Goal: Task Accomplishment & Management: Use online tool/utility

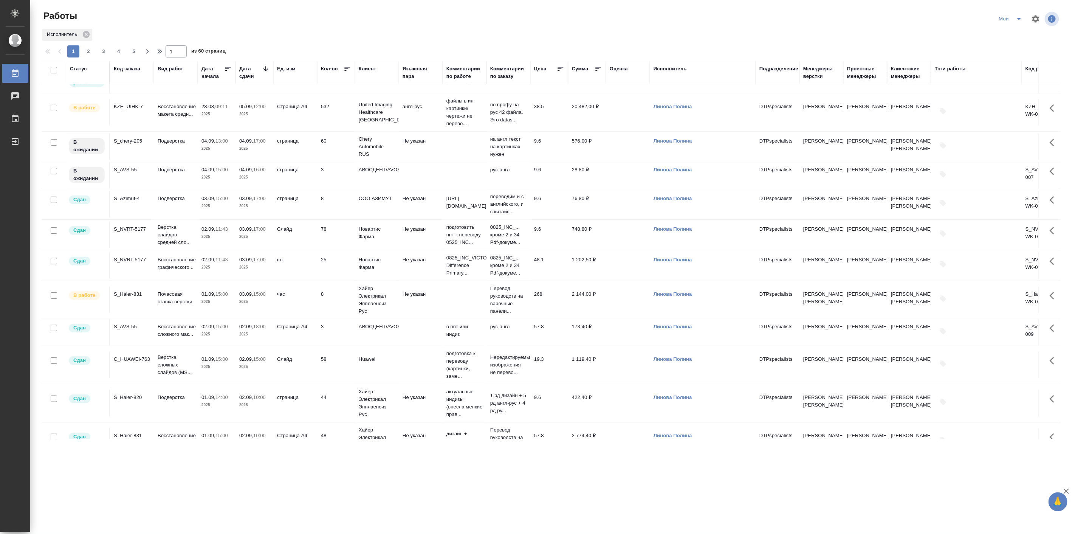
scroll to position [280, 0]
click at [170, 142] on p "Подверстка" at bounding box center [176, 139] width 36 height 8
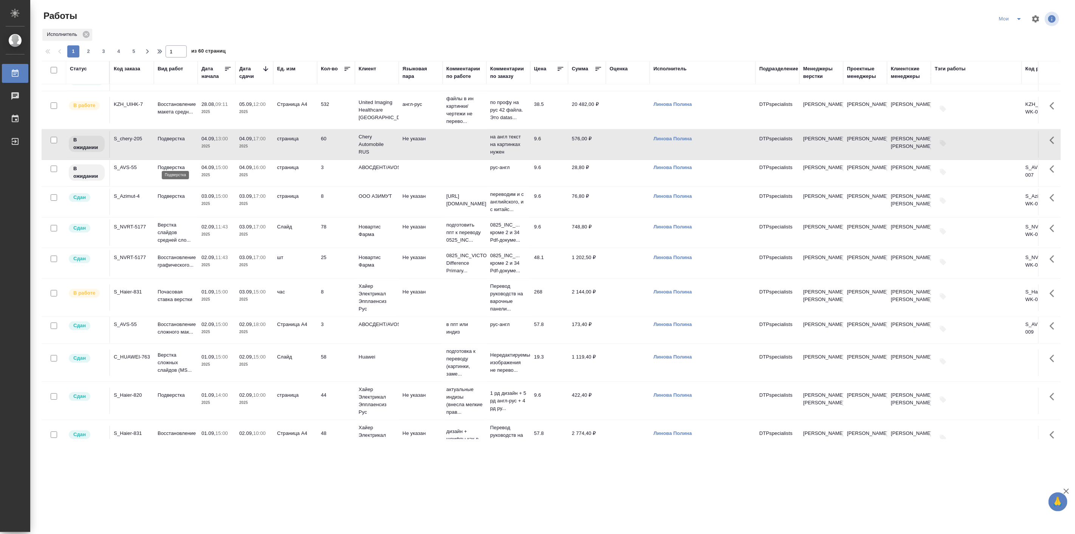
click at [170, 142] on p "Подверстка" at bounding box center [176, 139] width 36 height 8
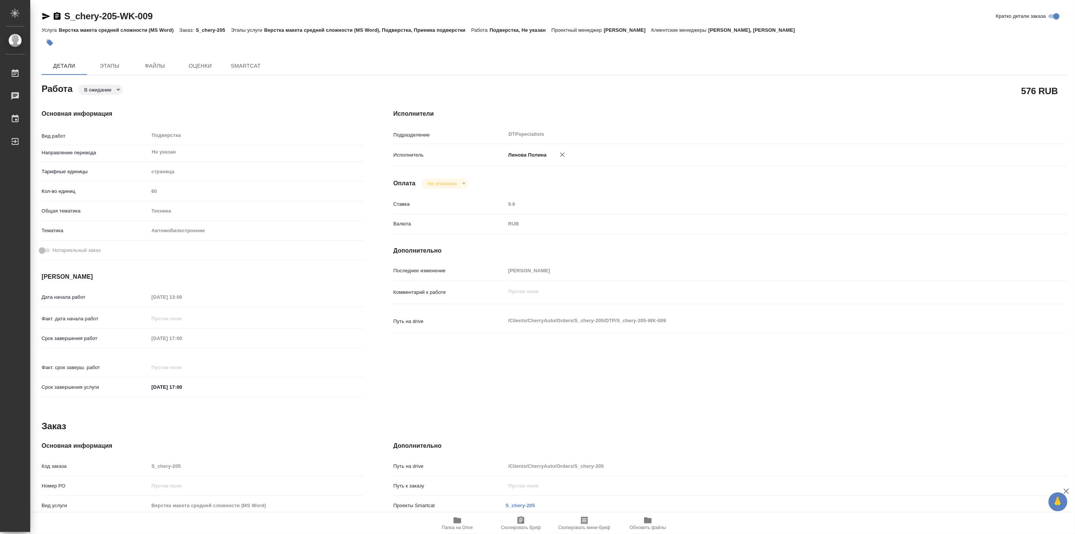
type textarea "x"
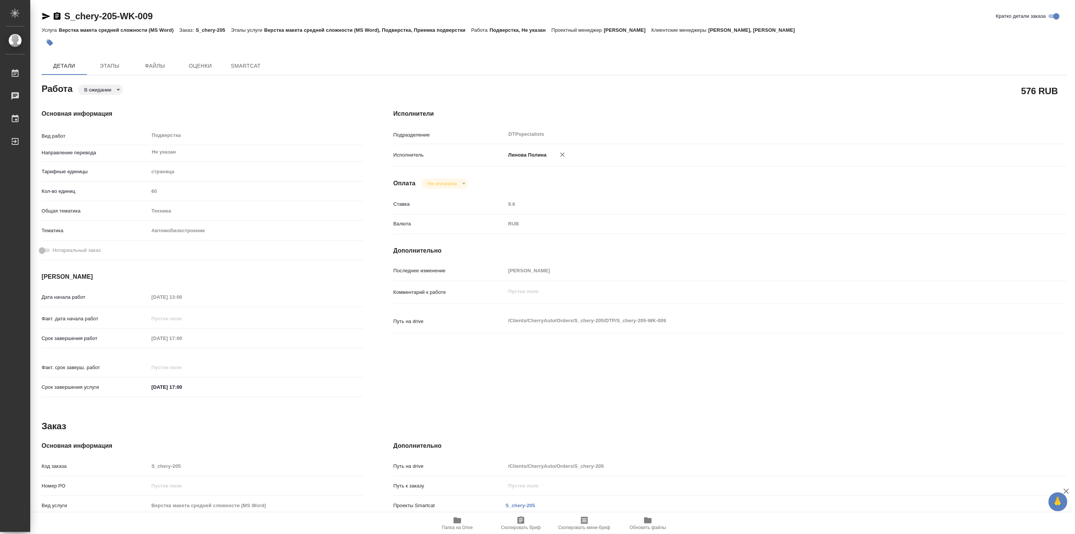
type textarea "x"
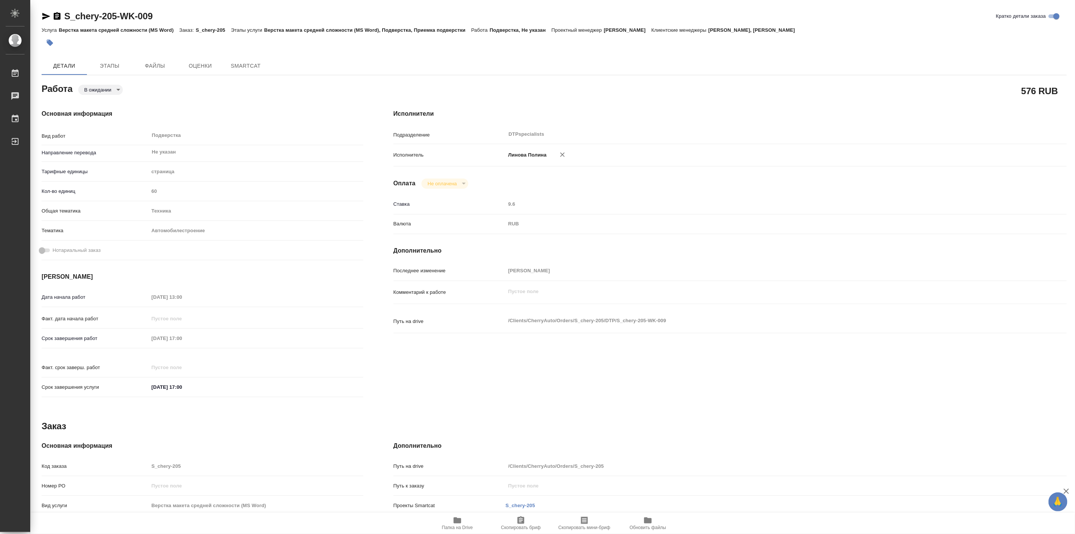
type textarea "x"
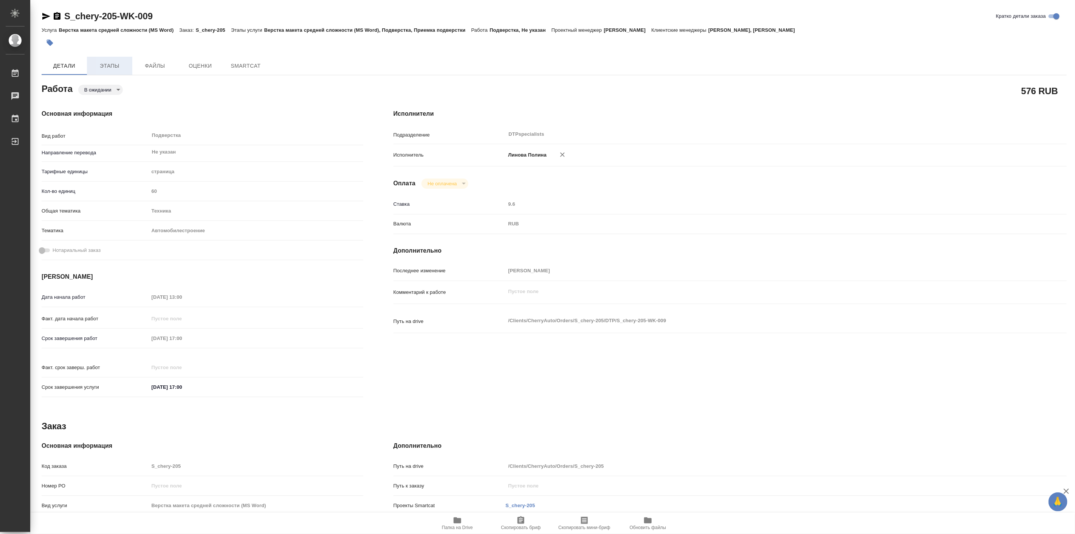
type textarea "x"
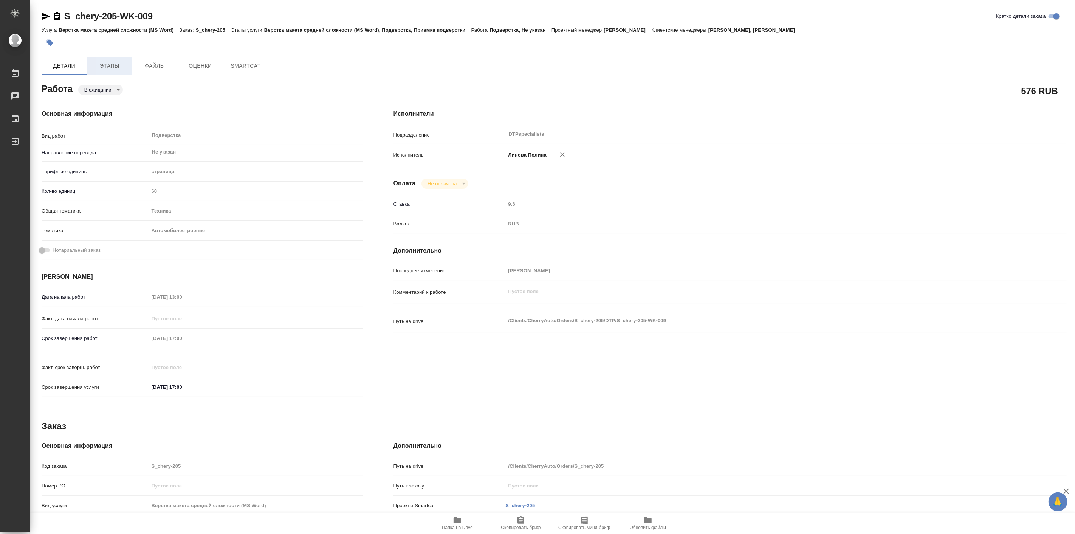
type textarea "x"
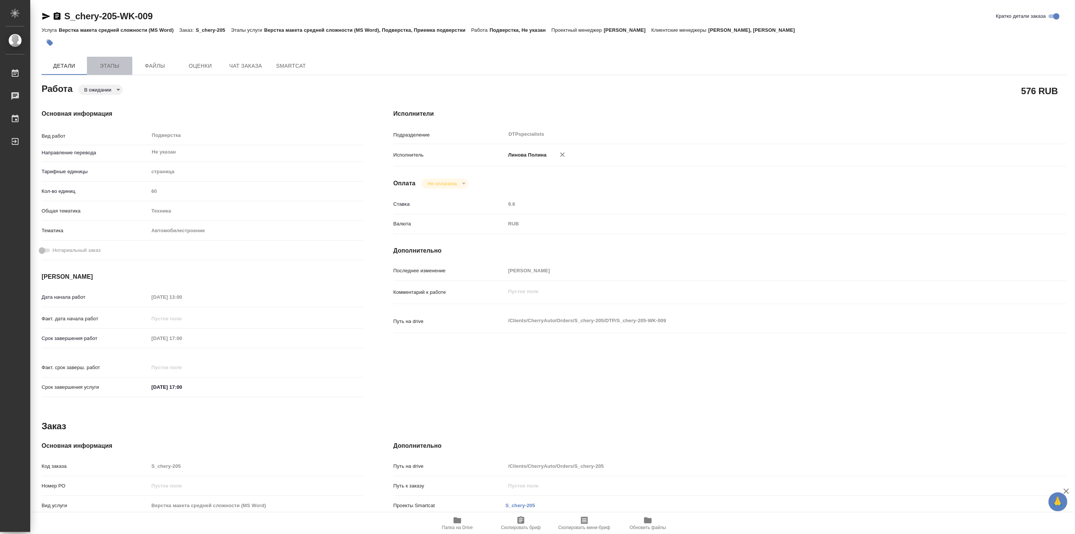
type textarea "x"
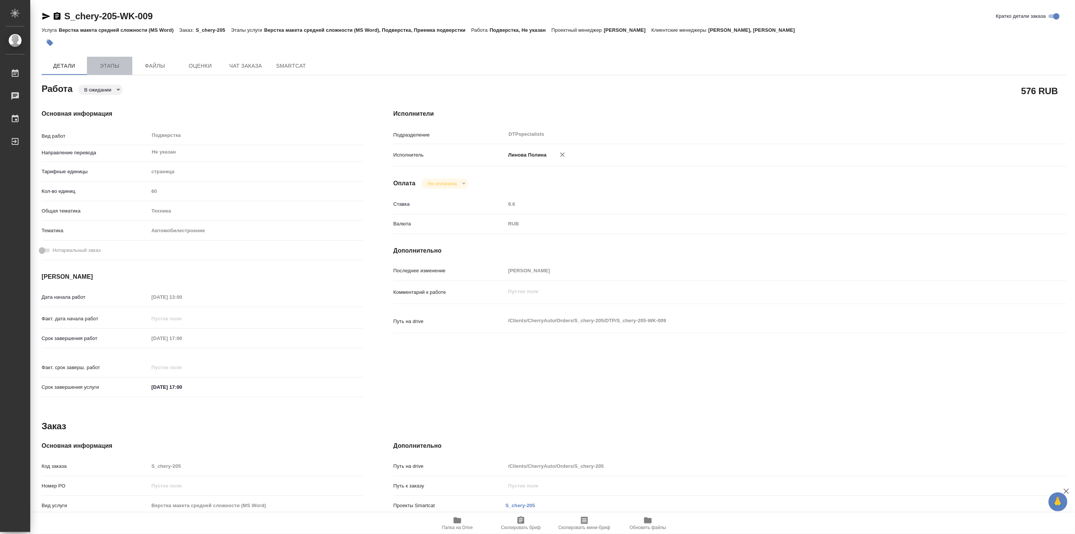
click at [107, 59] on button "Этапы" at bounding box center [109, 66] width 45 height 18
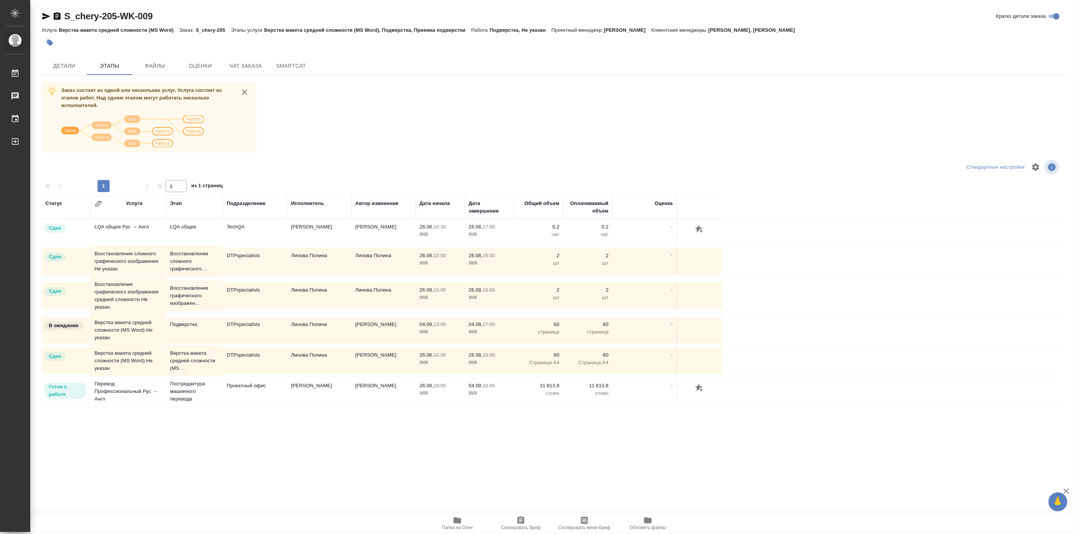
click at [249, 356] on td "DTPspecialists" at bounding box center [255, 360] width 64 height 26
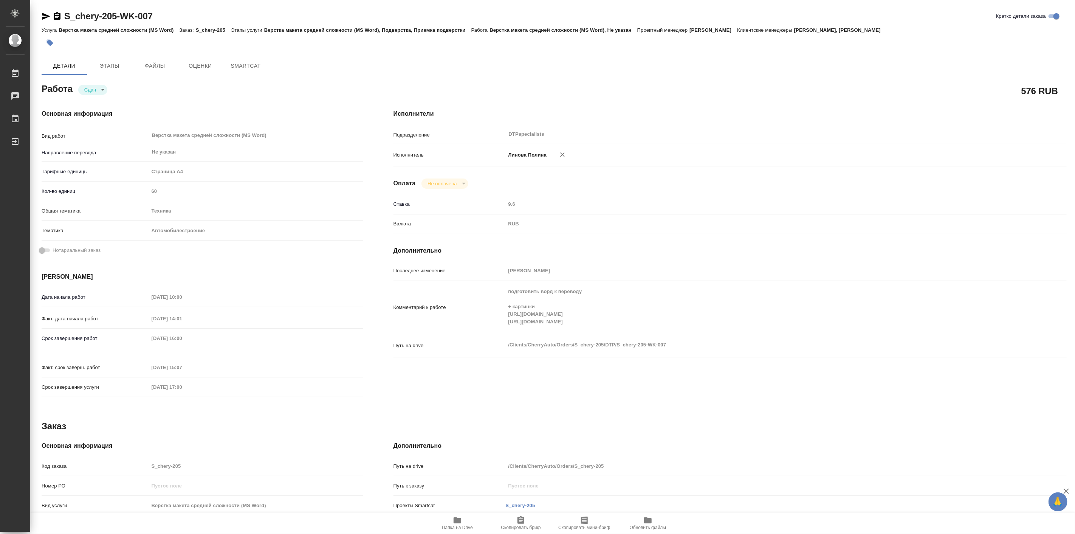
type textarea "x"
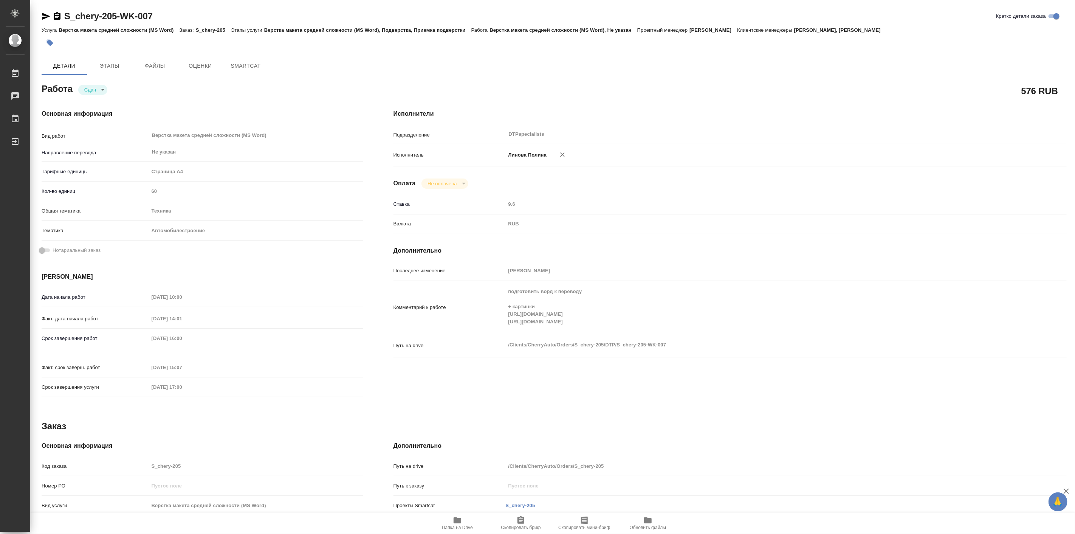
type textarea "x"
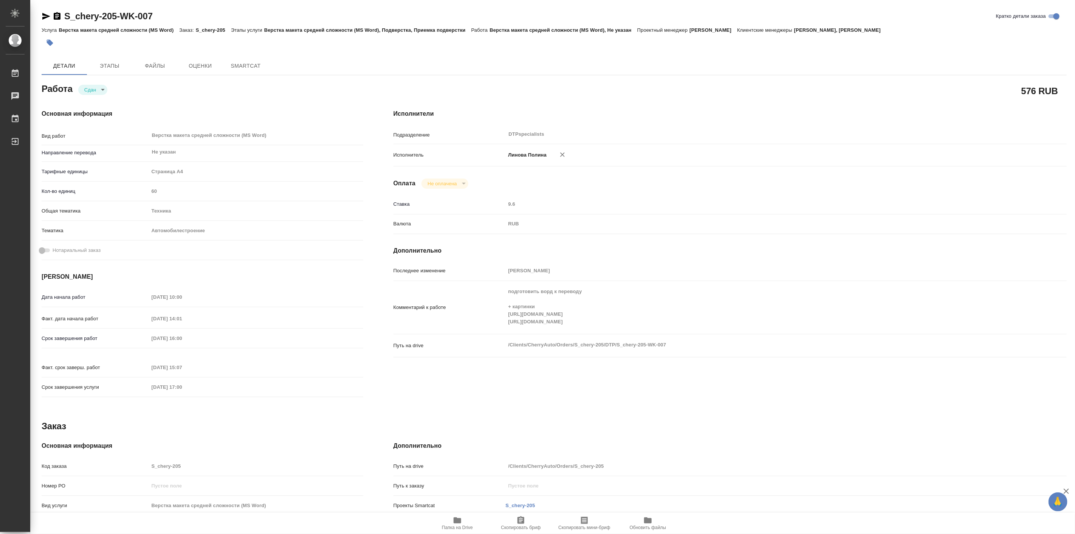
type textarea "x"
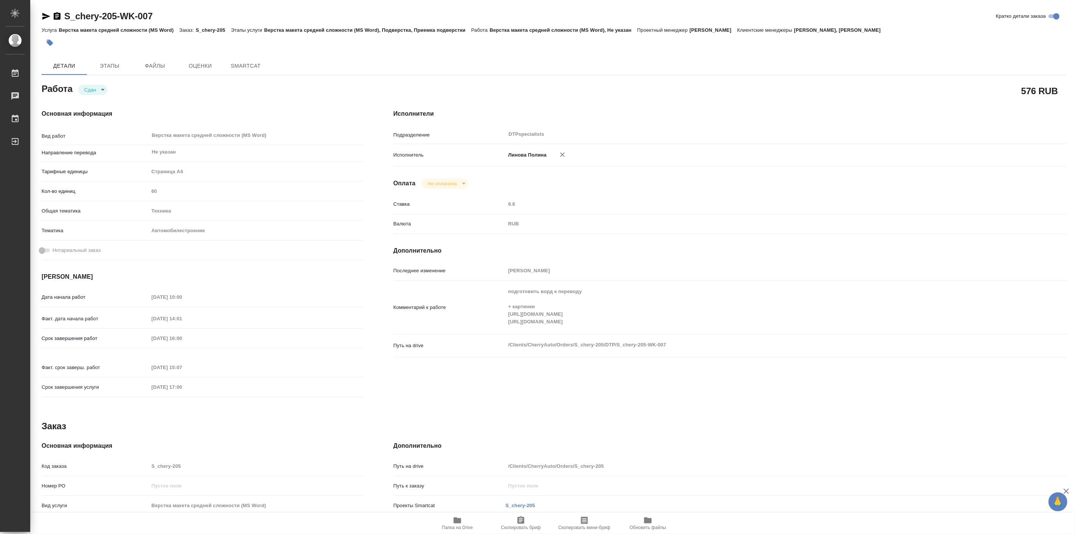
type textarea "x"
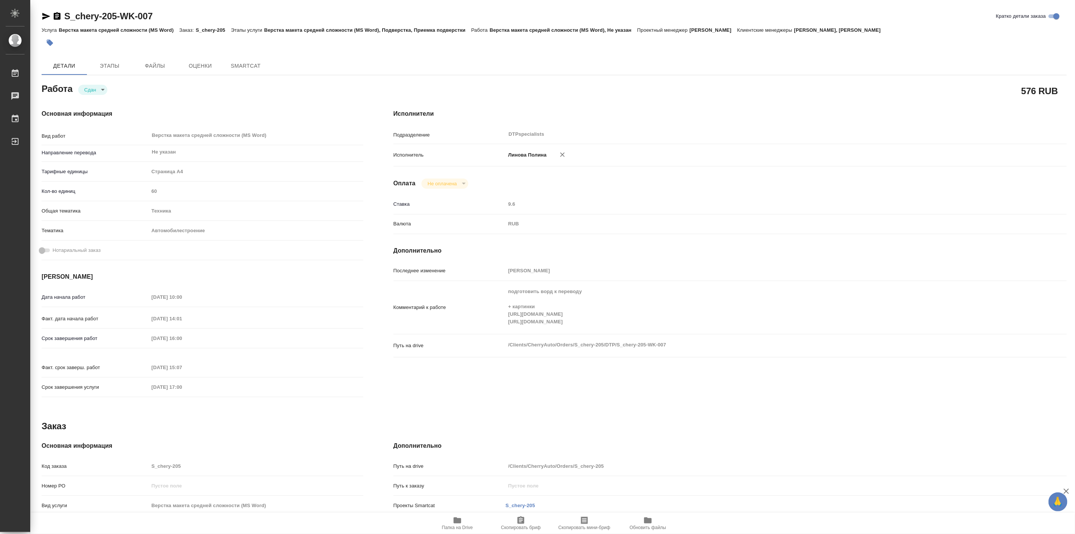
type textarea "x"
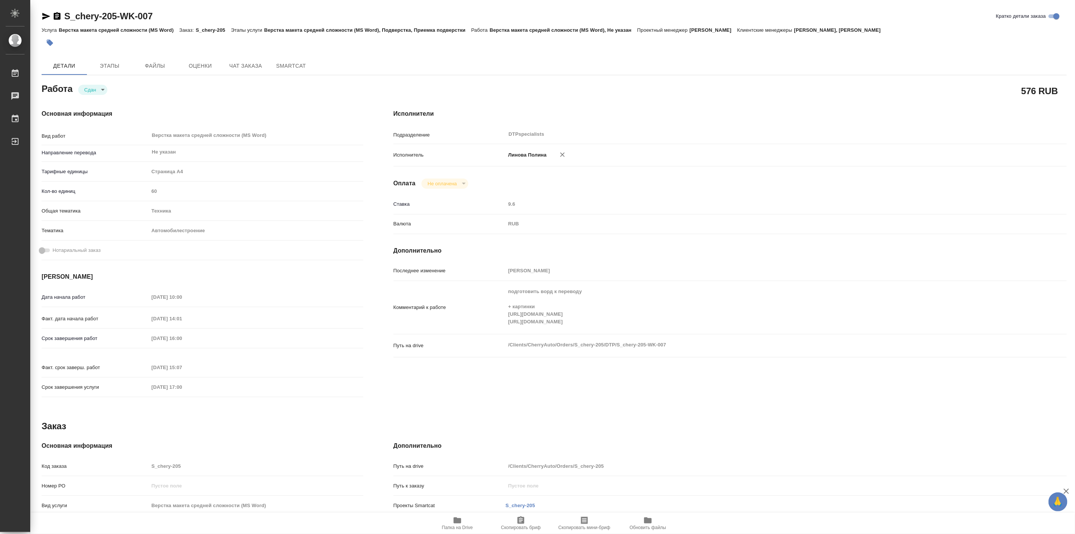
type textarea "x"
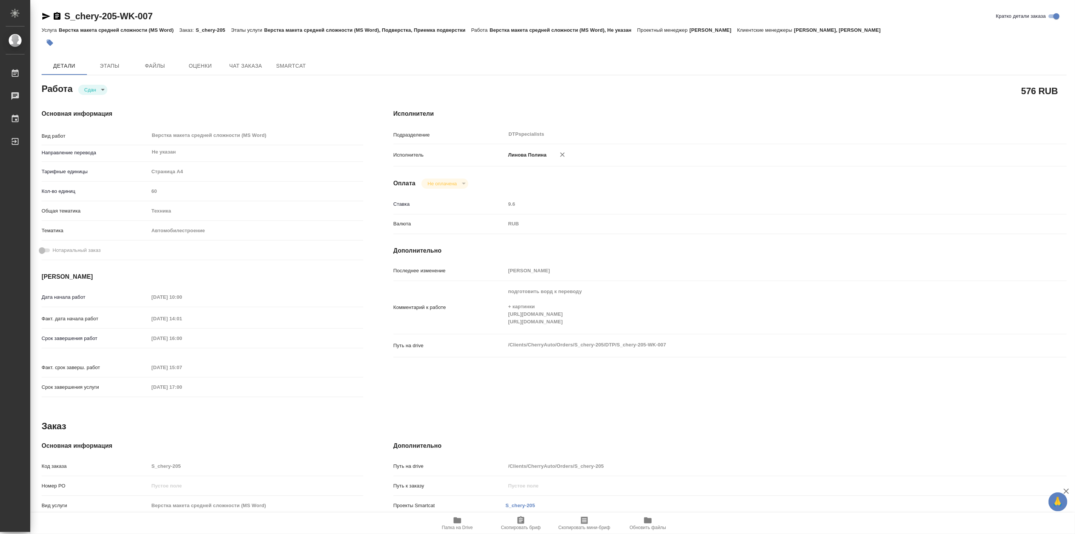
type textarea "x"
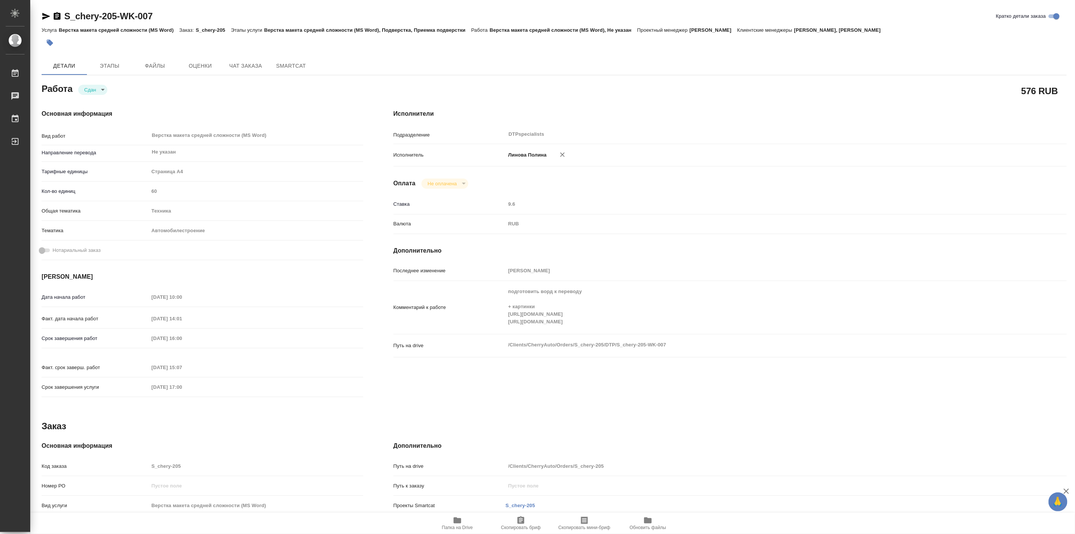
type textarea "x"
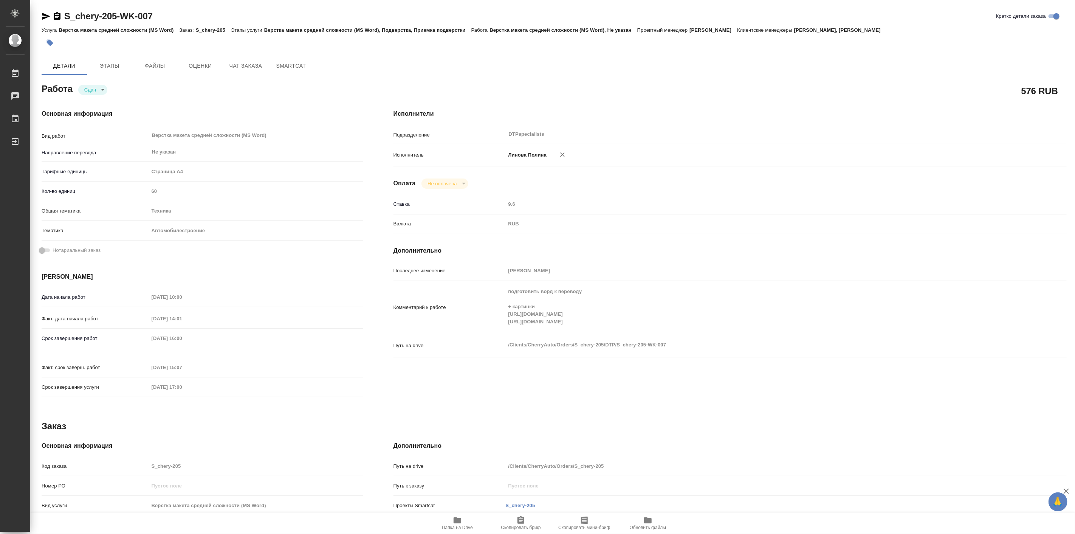
click at [175, 107] on div "Основная информация Вид работ Верстка макета средней сложности (MS Word) x ​ На…" at bounding box center [202, 255] width 352 height 323
click at [460, 516] on icon "button" at bounding box center [457, 519] width 9 height 9
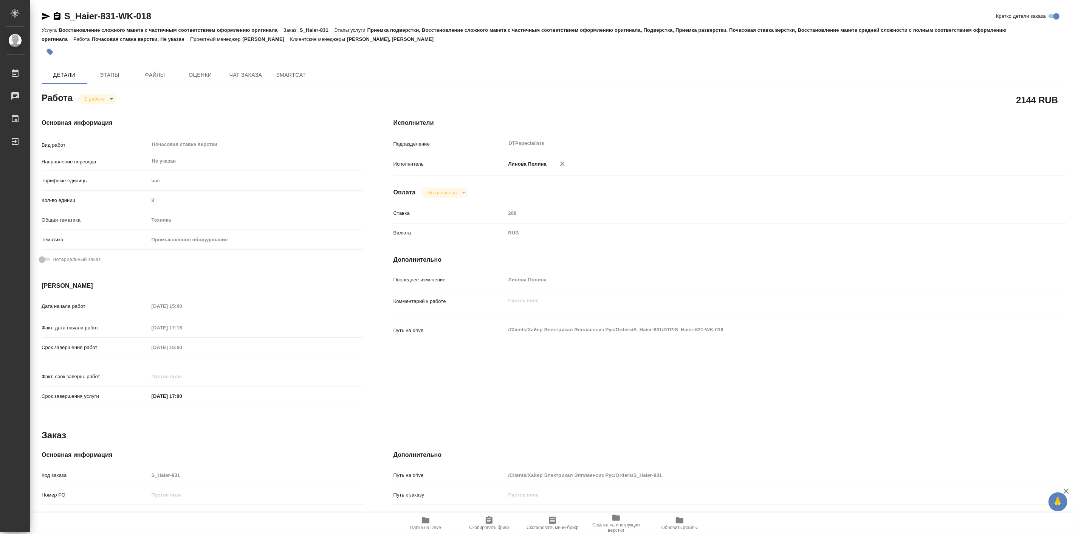
scroll to position [121, 0]
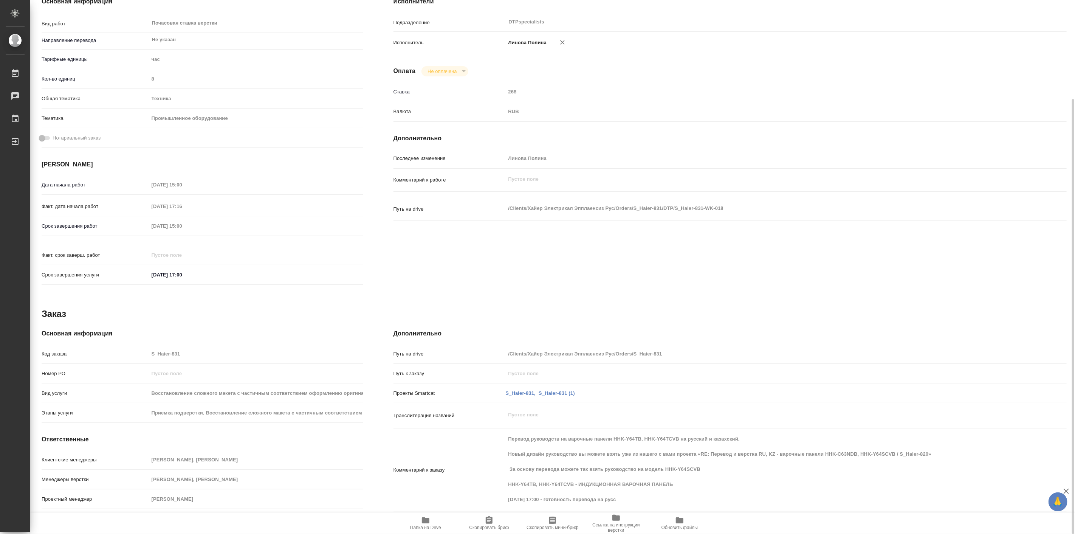
click at [302, 341] on div "Основная информация Код заказа S_Haier-831 Номер РО Вид услуги Восстановление с…" at bounding box center [203, 420] width 322 height 183
